Goal: Transaction & Acquisition: Purchase product/service

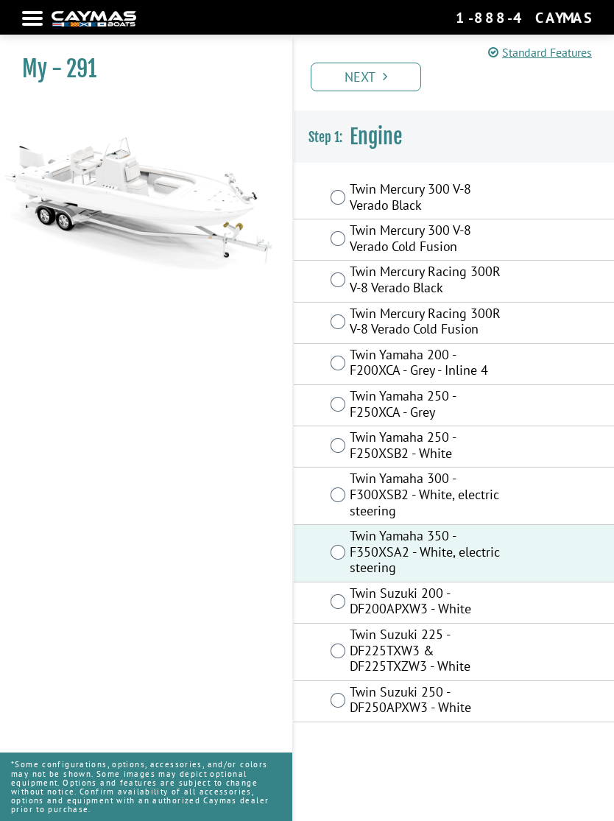
click at [379, 84] on link "Next" at bounding box center [366, 77] width 110 height 29
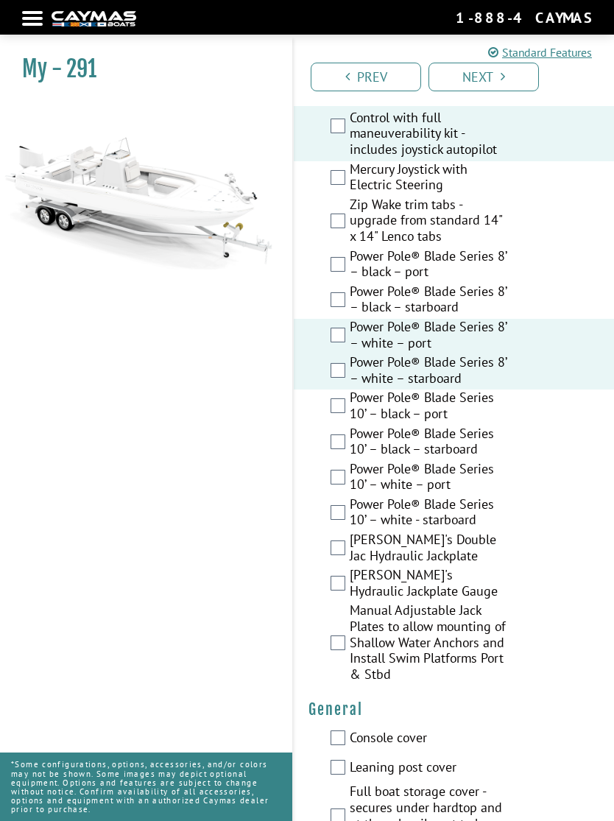
scroll to position [716, 0]
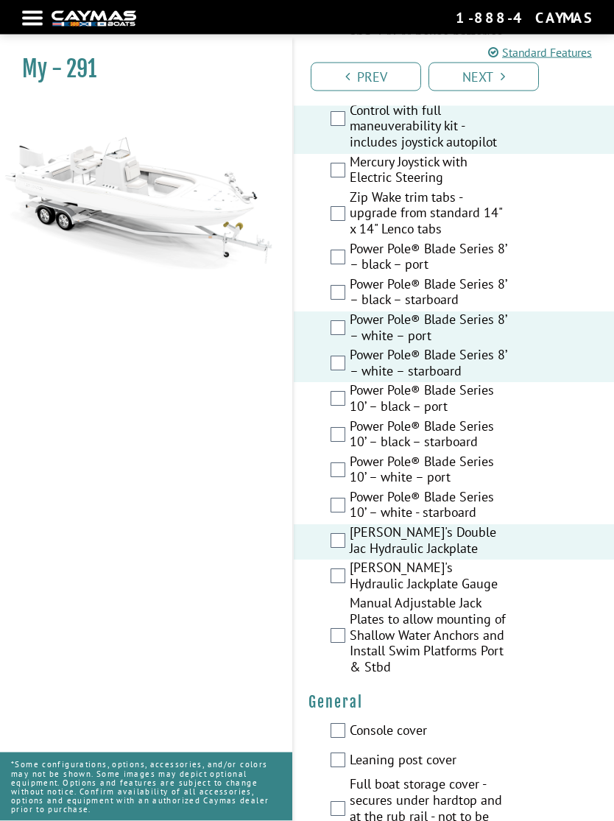
click at [333, 569] on div "Bob's Hydraulic Jackplate Gauge" at bounding box center [454, 577] width 320 height 35
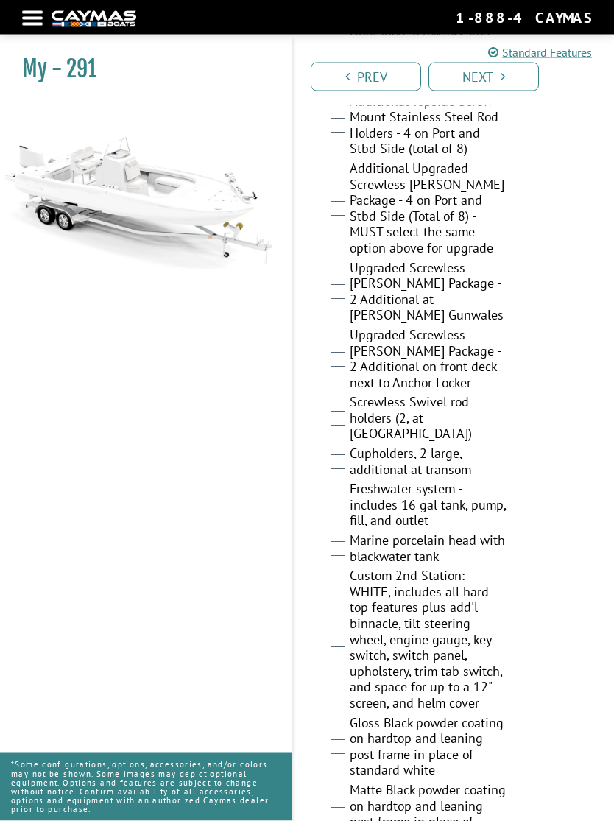
scroll to position [1966, 0]
click at [350, 481] on label "Freshwater system - includes 16 gal tank, pump, fill, and outlet" at bounding box center [428, 507] width 157 height 52
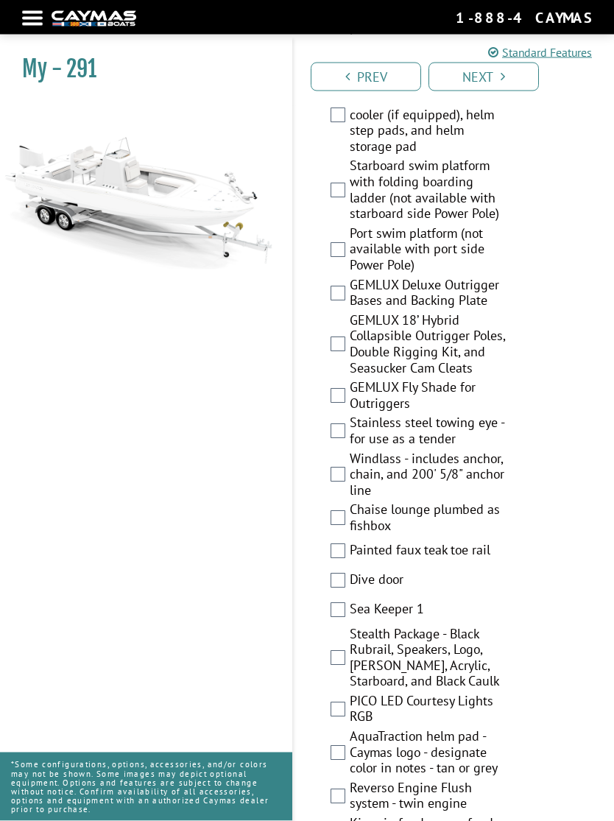
scroll to position [3518, 0]
click at [354, 450] on label "Windlass - includes anchor, chain, and 200' 5/8" anchor line" at bounding box center [428, 476] width 157 height 52
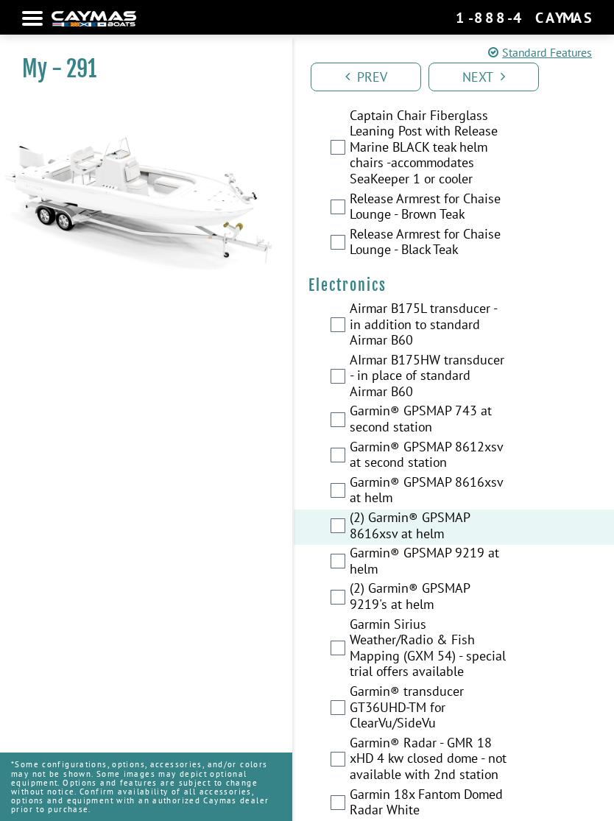
scroll to position [5064, 0]
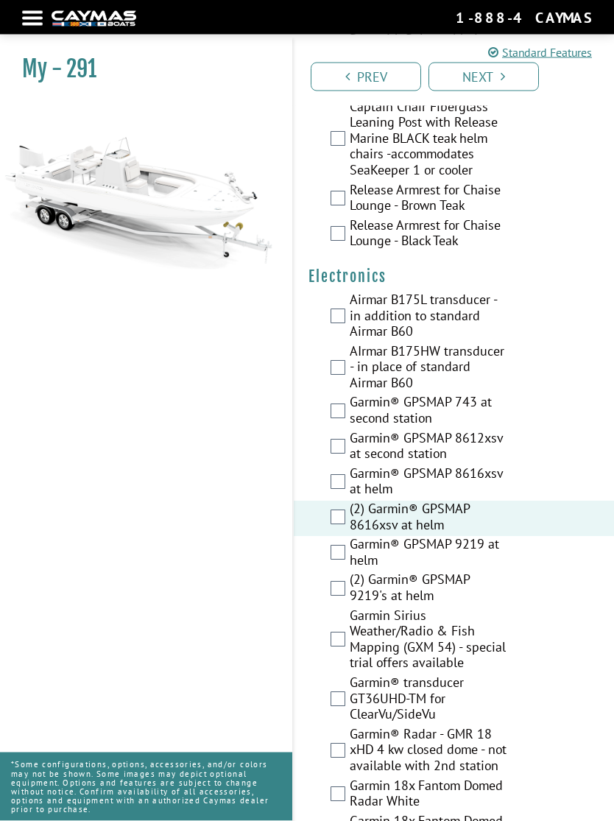
click at [335, 572] on div "(2) Garmin® GPSMAP 9219's at helm" at bounding box center [454, 589] width 320 height 35
click at [350, 501] on label "(2) Garmin® GPSMAP 8616xsv at helm" at bounding box center [428, 518] width 157 height 35
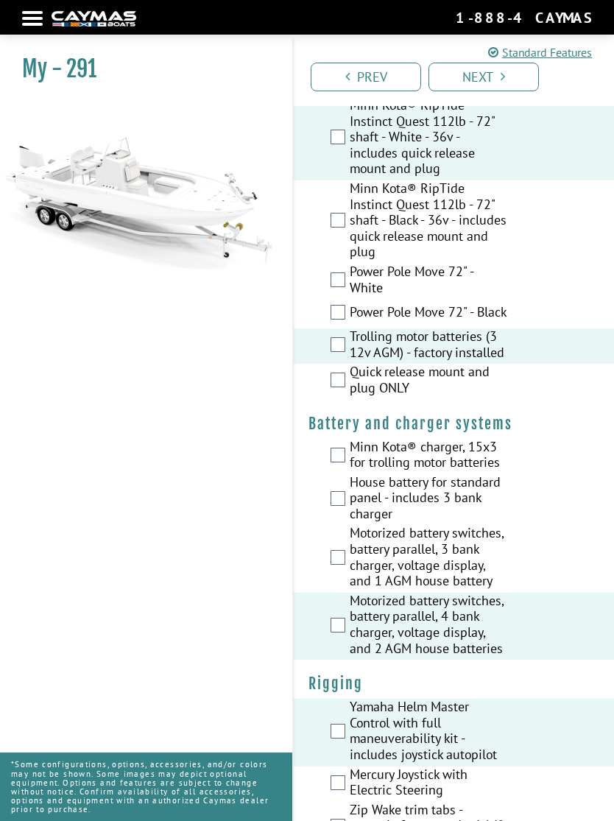
scroll to position [0, 0]
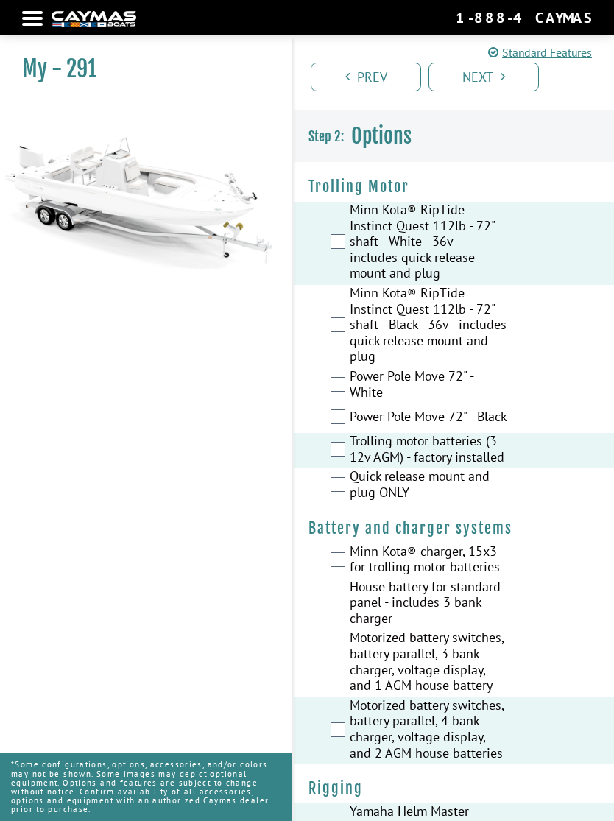
click at [564, 57] on link "Standard Features" at bounding box center [540, 52] width 104 height 18
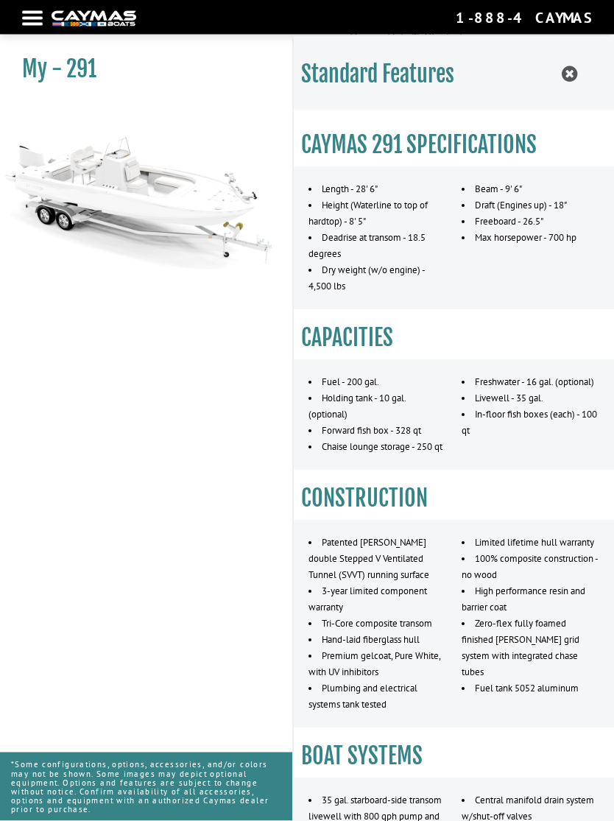
click at [575, 73] on icon at bounding box center [568, 74] width 15 height 18
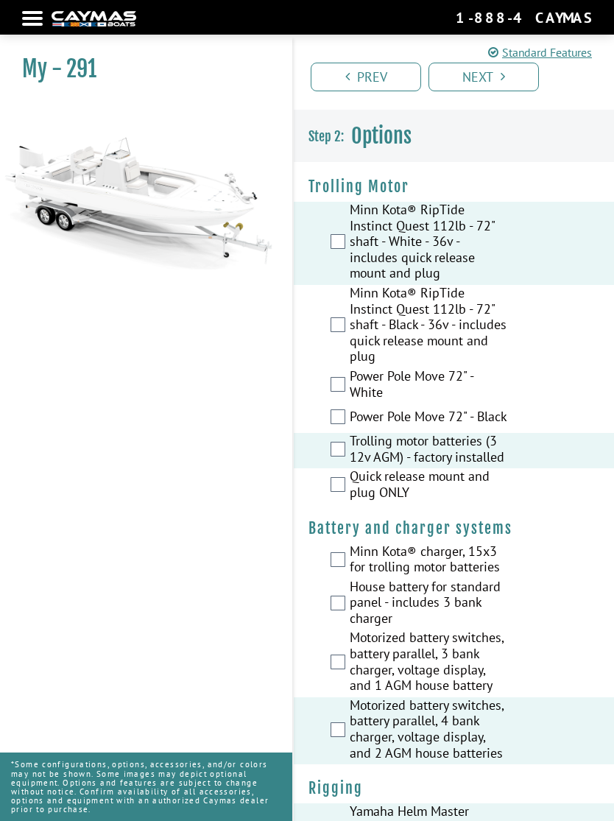
click at [493, 78] on link "Next" at bounding box center [483, 77] width 110 height 29
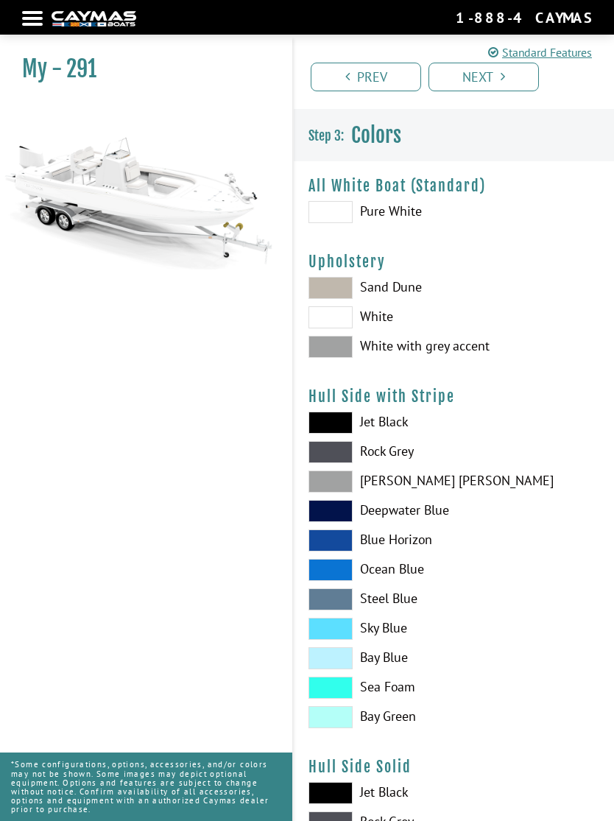
click at [345, 222] on span at bounding box center [330, 212] width 44 height 22
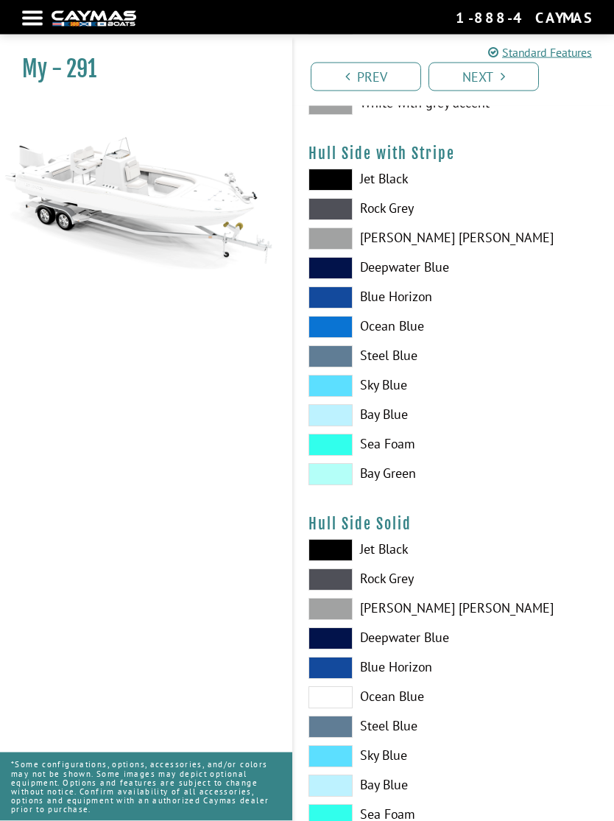
scroll to position [243, 0]
click at [352, 426] on span at bounding box center [330, 415] width 44 height 22
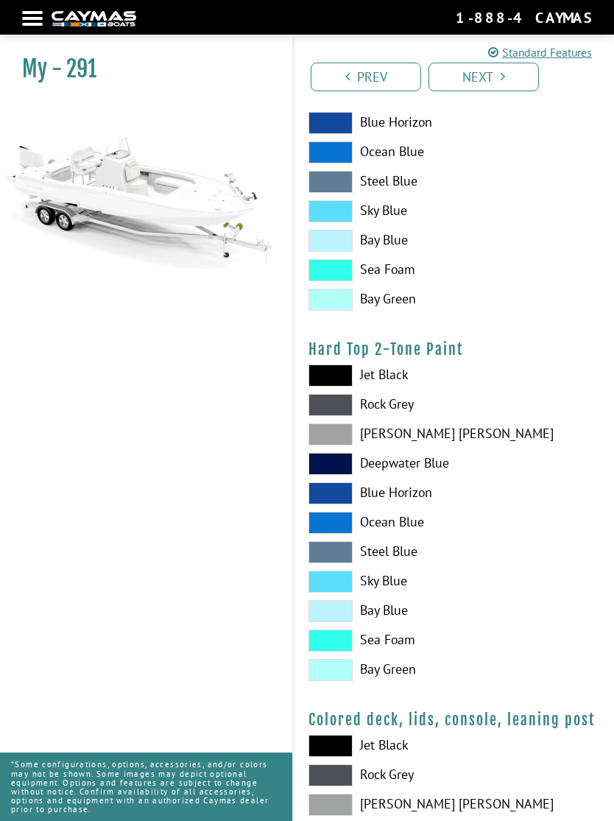
scroll to position [1186, 0]
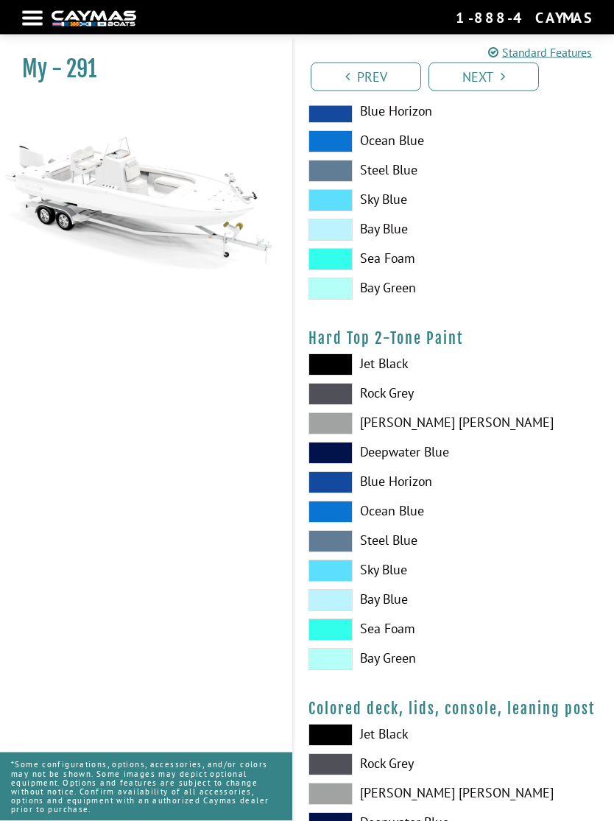
click at [355, 577] on label "Sky Blue" at bounding box center [453, 571] width 291 height 22
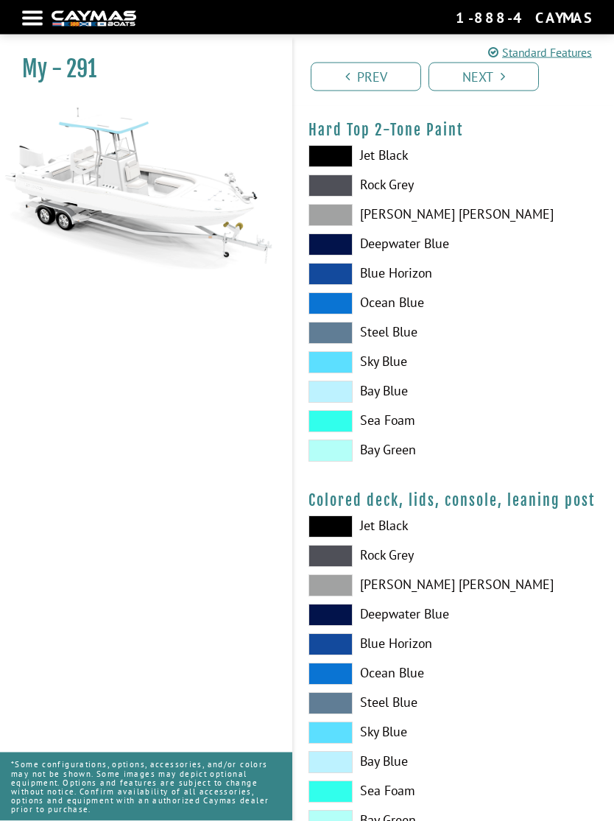
scroll to position [1430, 0]
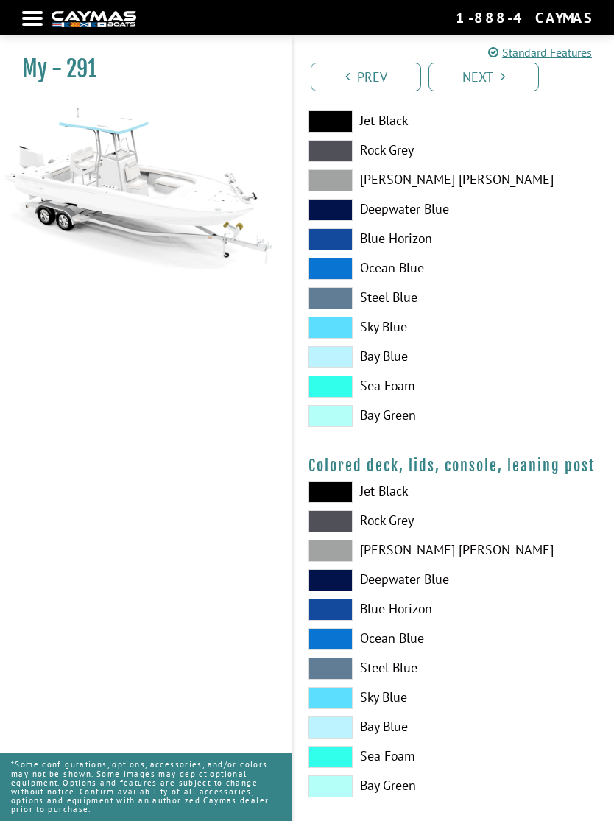
click at [350, 709] on span at bounding box center [330, 698] width 44 height 22
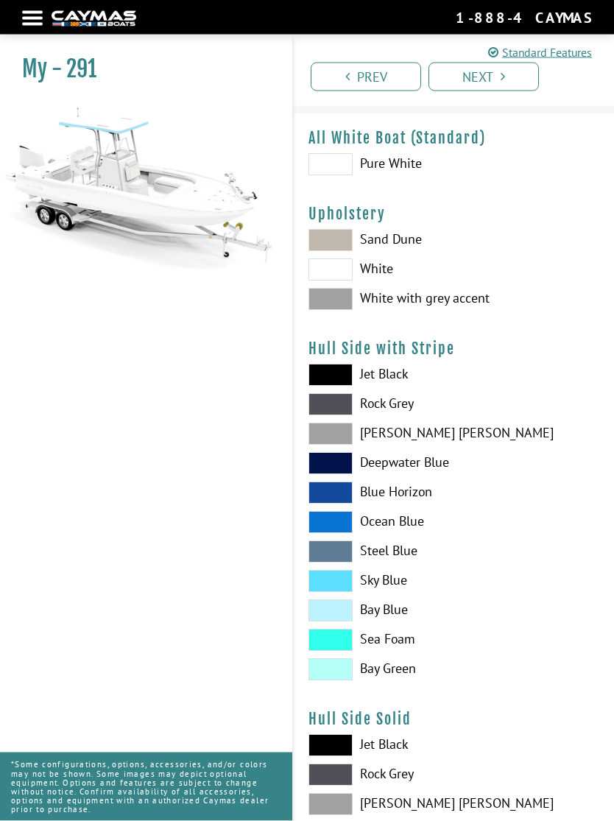
scroll to position [0, 0]
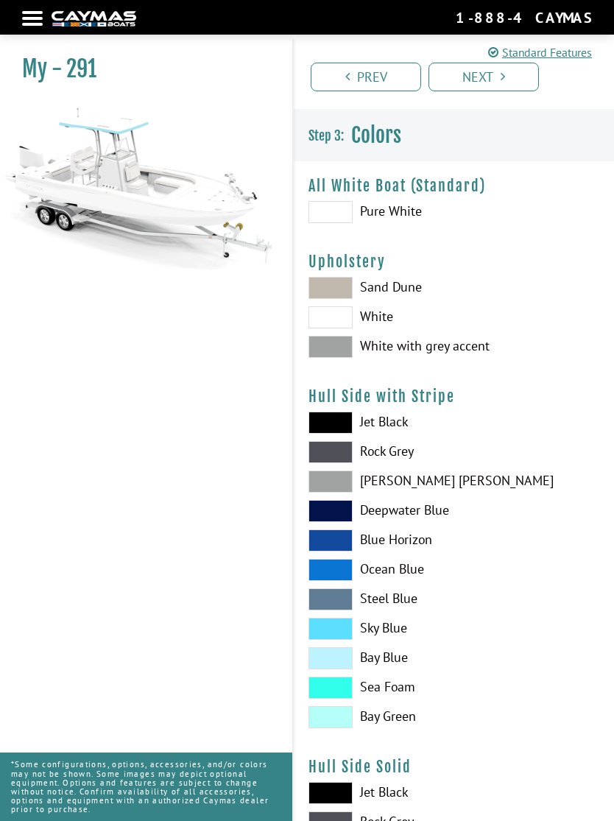
click at [509, 79] on link "Next" at bounding box center [483, 77] width 110 height 29
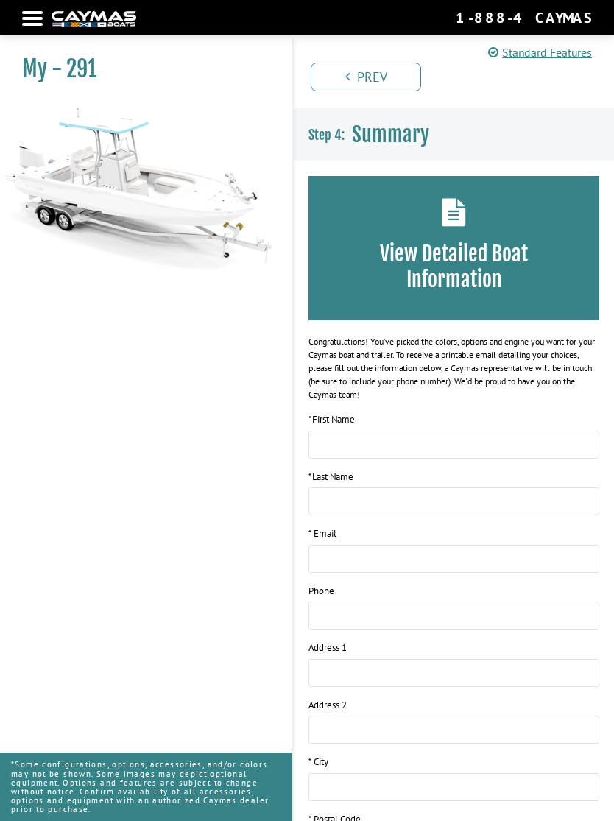
click at [452, 229] on div "View Detailed Boat Information" at bounding box center [453, 248] width 291 height 144
click at [448, 277] on div "View Detailed Boat Information" at bounding box center [453, 248] width 291 height 144
click at [474, 266] on h3 "View Detailed Boat Information" at bounding box center [453, 267] width 247 height 52
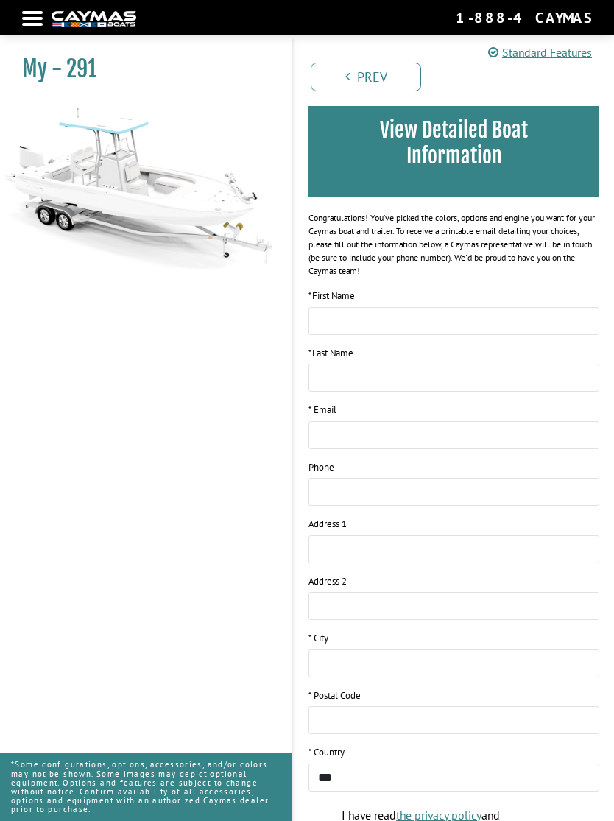
scroll to position [251, 0]
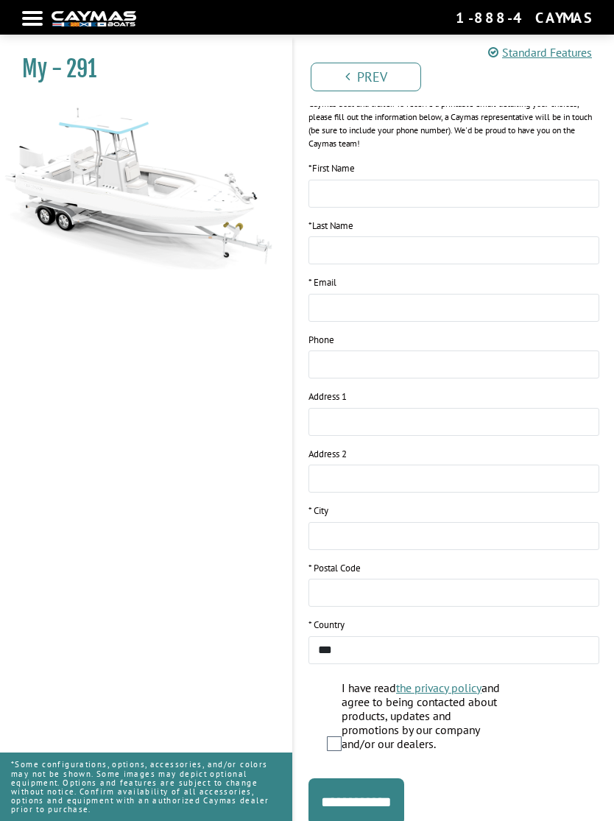
click at [392, 778] on input "**********" at bounding box center [356, 801] width 96 height 47
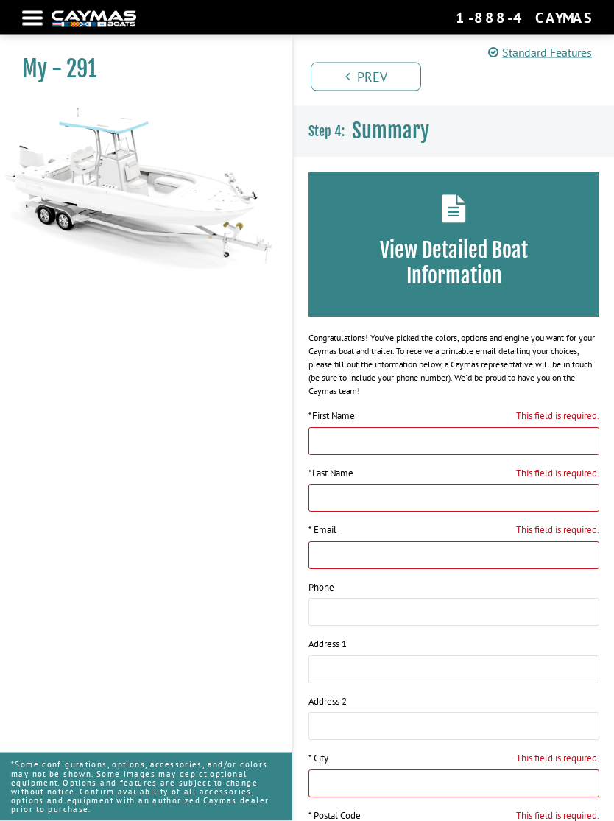
scroll to position [4, 0]
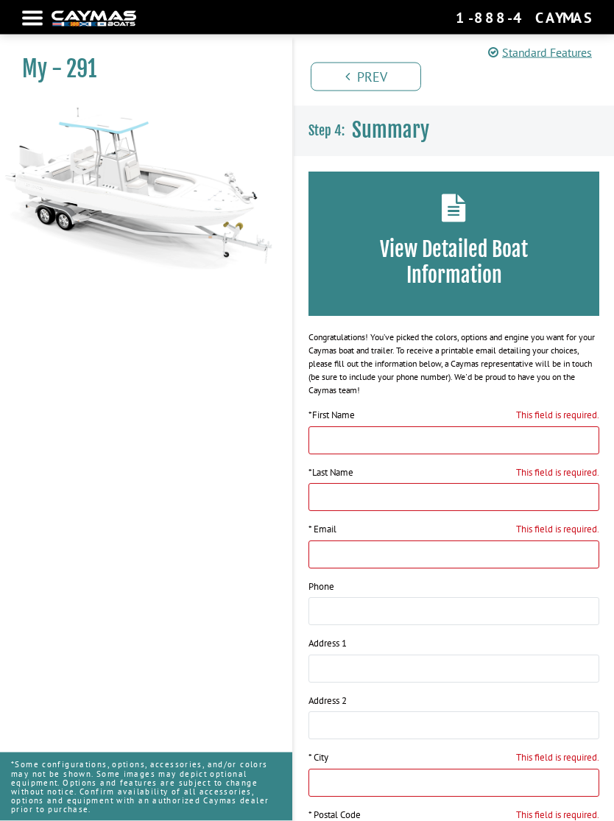
click at [475, 247] on h3 "View Detailed Boat Information" at bounding box center [453, 263] width 247 height 52
click at [502, 237] on h3 "View Detailed Boat Information" at bounding box center [453, 262] width 247 height 52
click at [496, 238] on h3 "View Detailed Boat Information" at bounding box center [453, 262] width 247 height 52
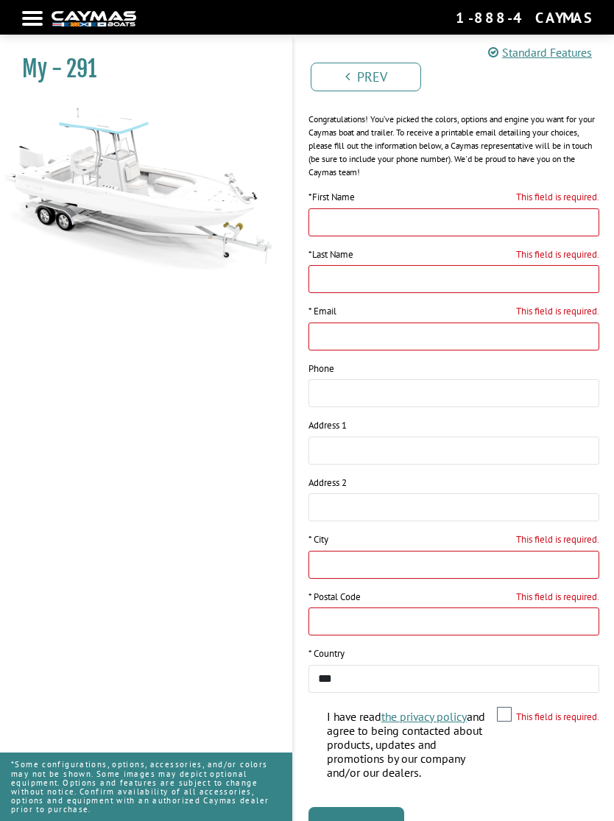
scroll to position [251, 0]
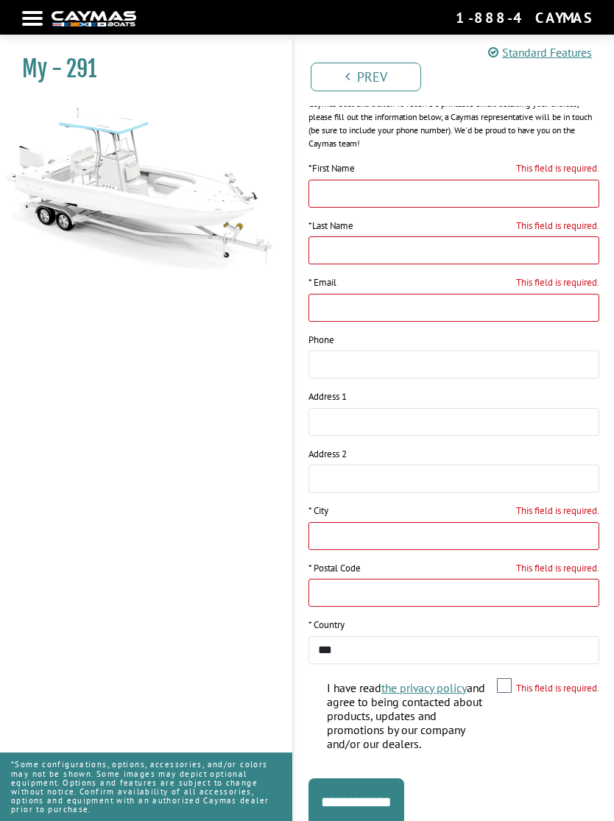
click at [398, 778] on input "**********" at bounding box center [356, 801] width 96 height 47
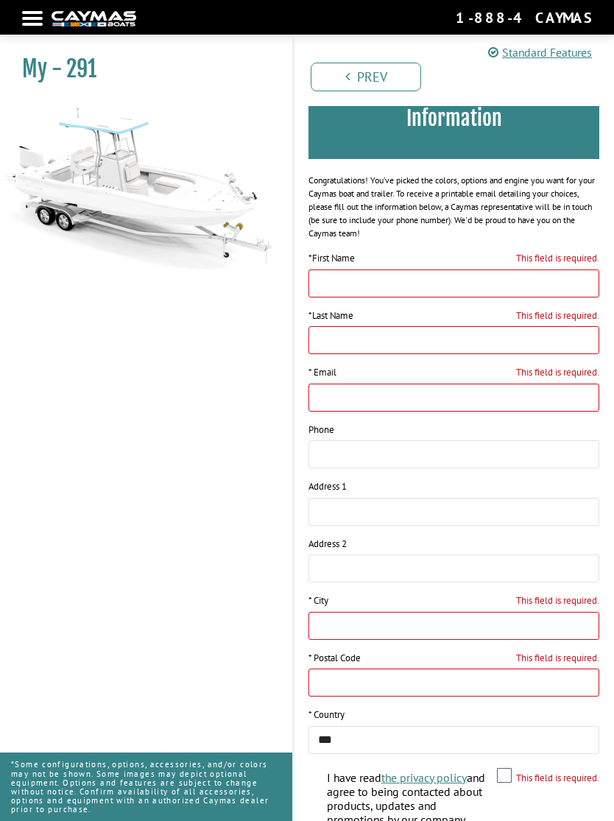
scroll to position [0, 0]
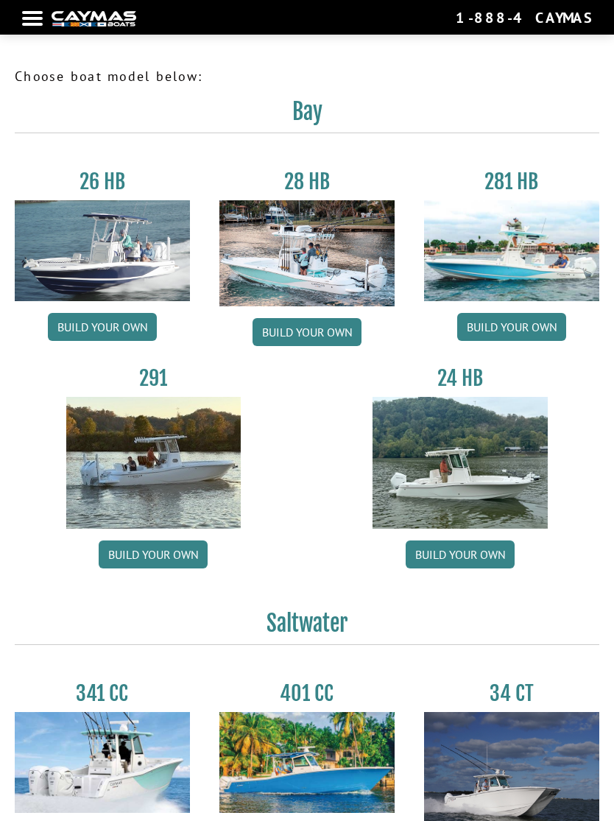
click at [507, 334] on link "Build your own" at bounding box center [511, 327] width 109 height 28
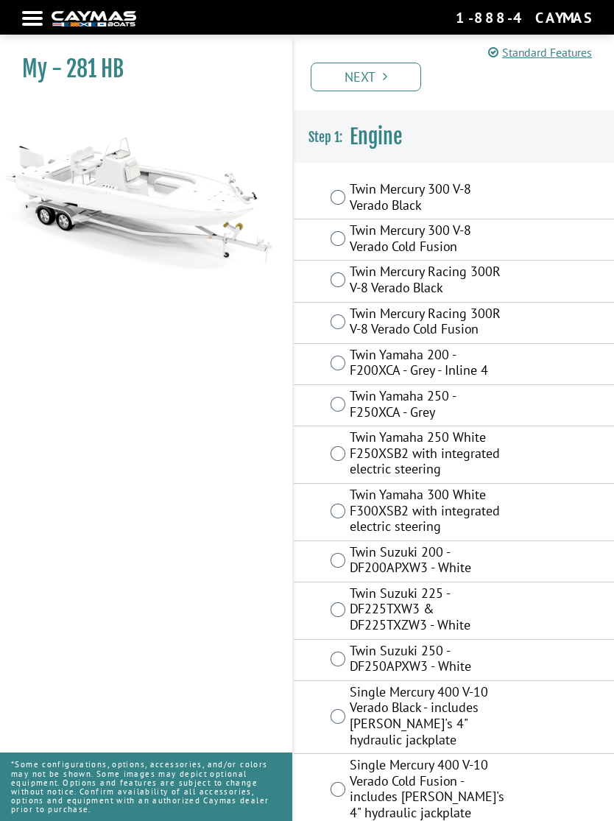
click at [35, 18] on div at bounding box center [32, 18] width 21 height 3
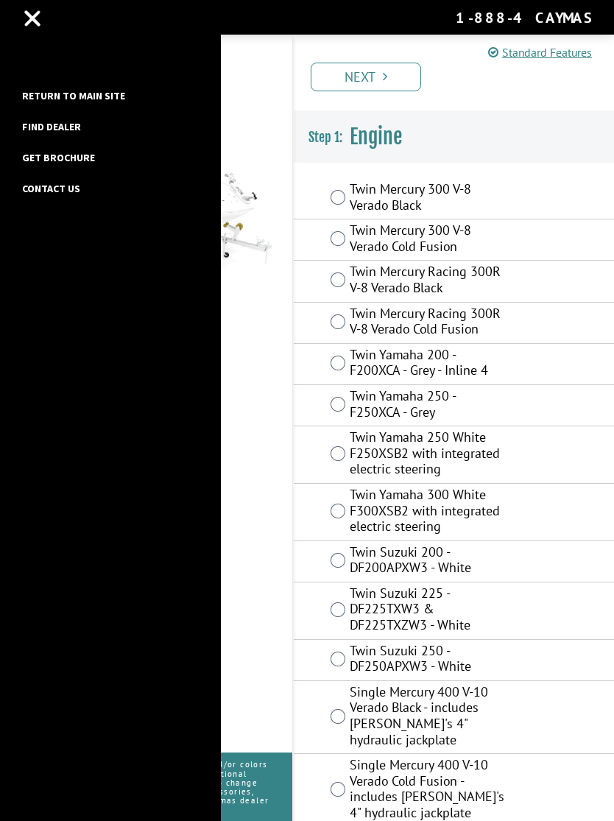
click at [79, 164] on link "Get Brochure" at bounding box center [59, 157] width 88 height 19
click at [101, 97] on link "Return to main site" at bounding box center [74, 95] width 118 height 19
